Goal: Find specific page/section

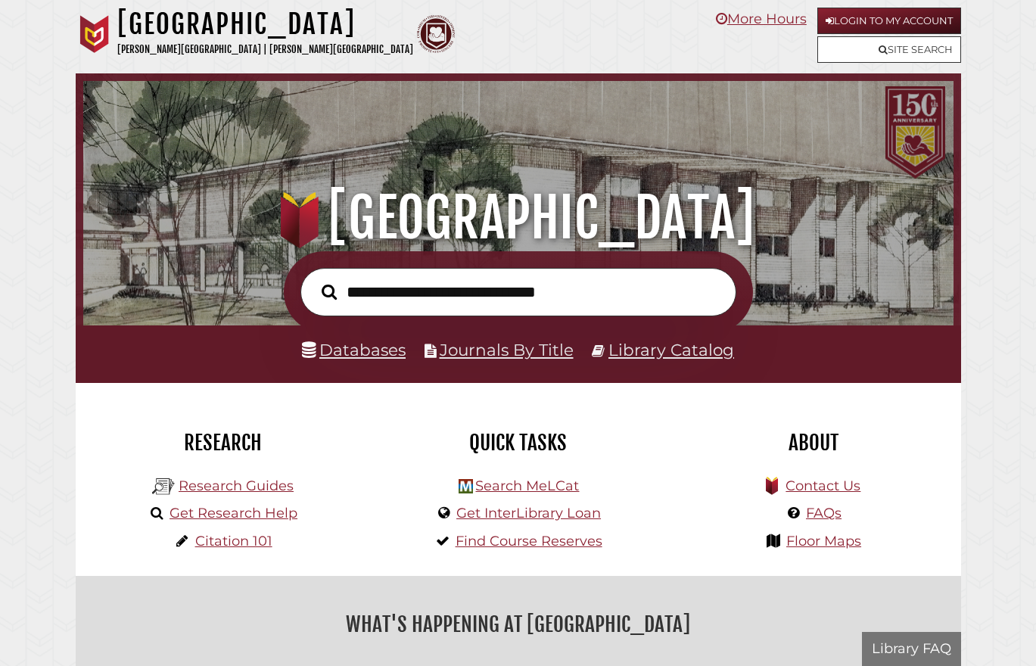
scroll to position [288, 863]
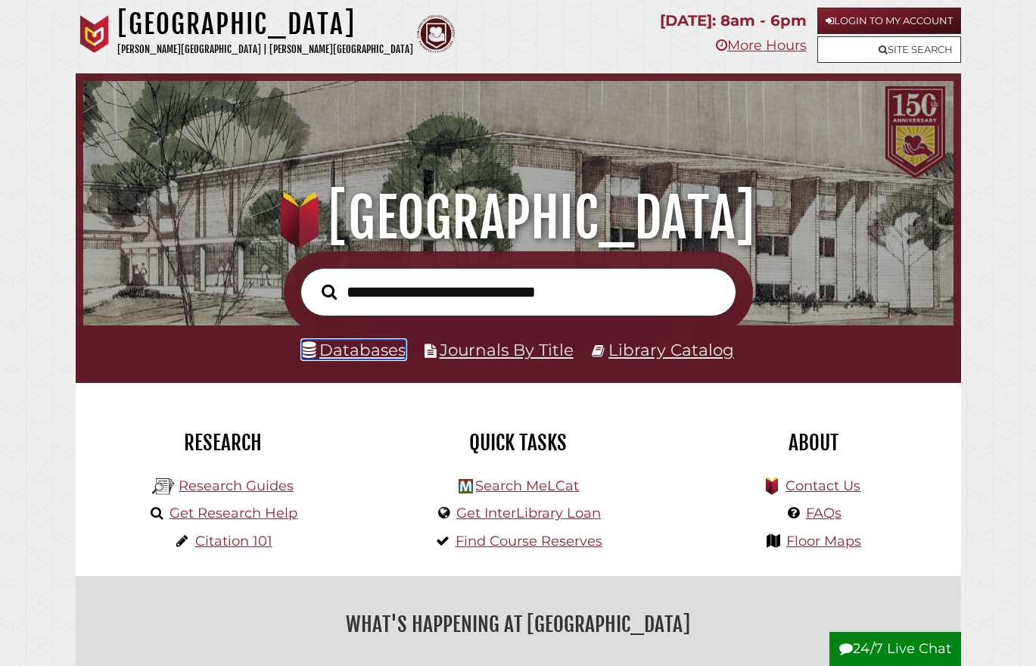
drag, startPoint x: 373, startPoint y: 356, endPoint x: 386, endPoint y: 354, distance: 13.1
click at [373, 356] on link "Databases" at bounding box center [354, 350] width 104 height 20
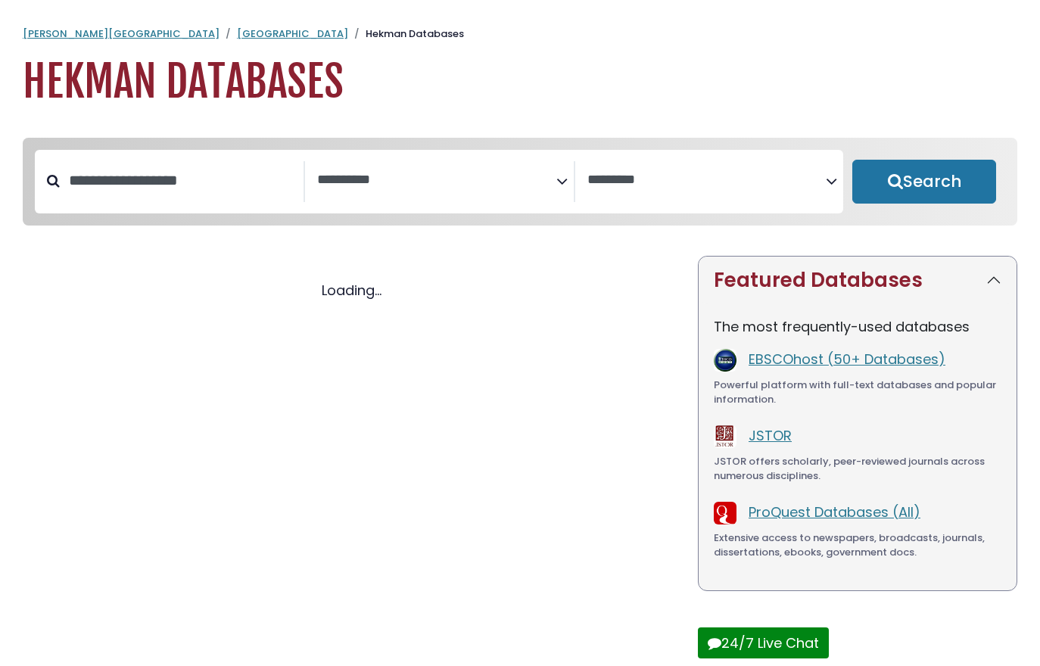
select select "Database Subject Filter"
select select "Database Vendors Filter"
select select "Database Subject Filter"
select select "Database Vendors Filter"
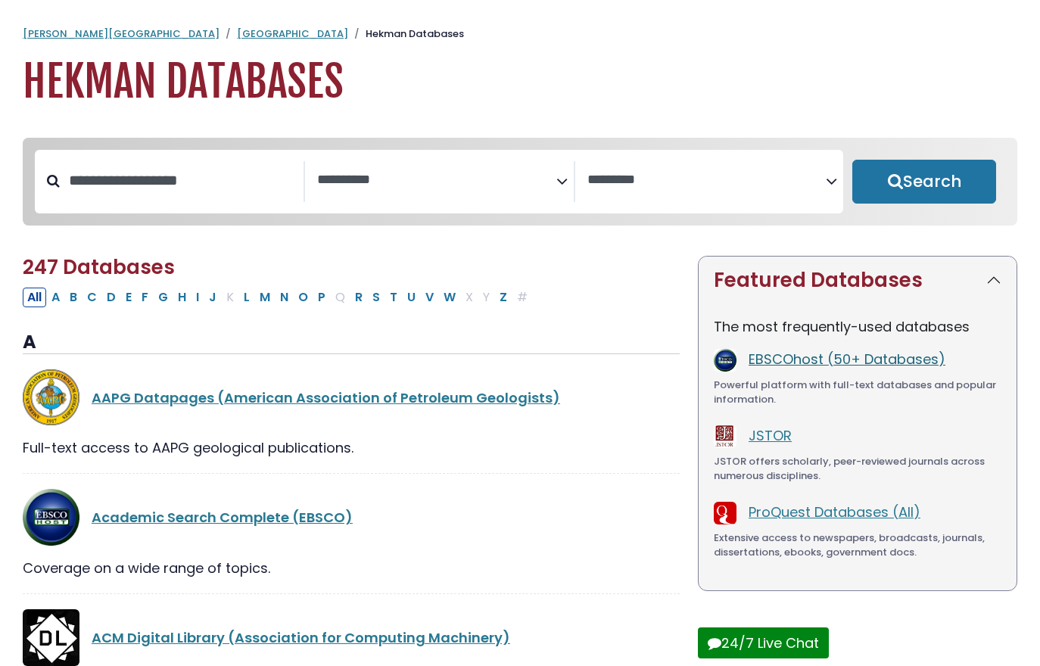
click at [848, 361] on link "EBSCOhost (50+ Databases)" at bounding box center [847, 359] width 197 height 19
